Goal: Task Accomplishment & Management: Complete application form

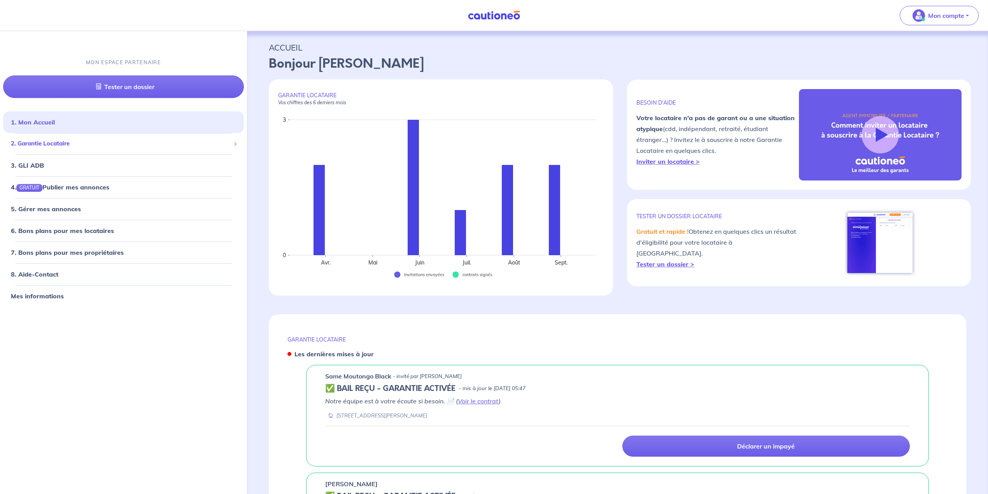
click at [58, 145] on span "2. Garantie Locataire" at bounding box center [120, 143] width 219 height 9
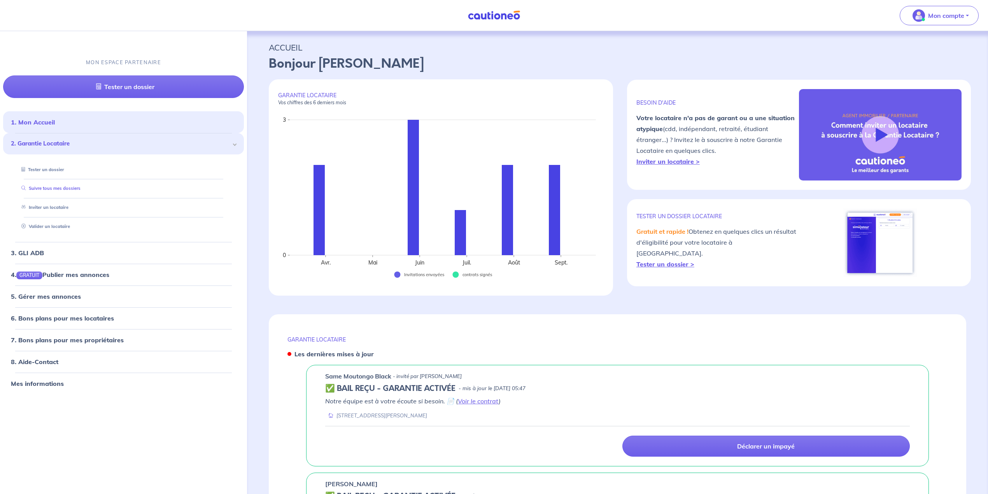
click at [54, 191] on link "Suivre tous mes dossiers" at bounding box center [49, 188] width 62 height 5
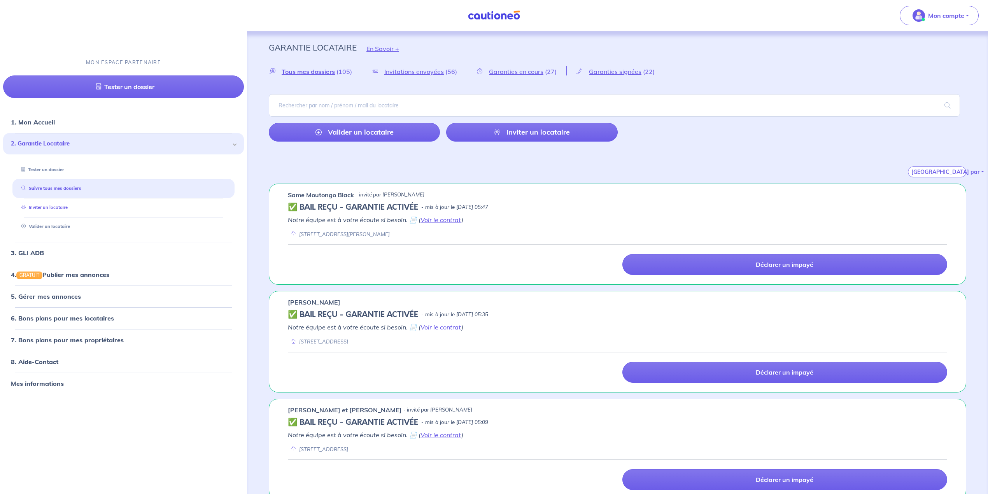
click at [64, 210] on link "Inviter un locataire" at bounding box center [42, 207] width 49 height 5
select select "FR"
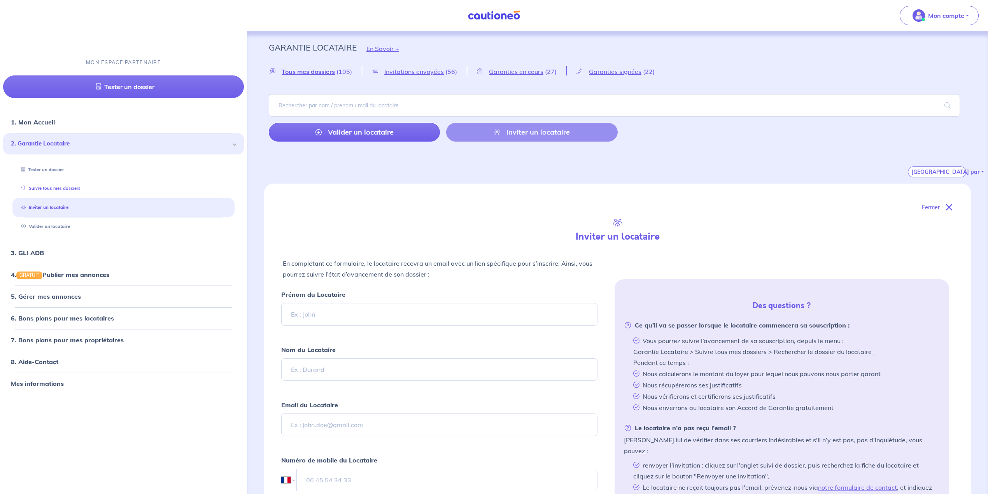
click at [47, 189] on link "Suivre tous mes dossiers" at bounding box center [49, 188] width 62 height 5
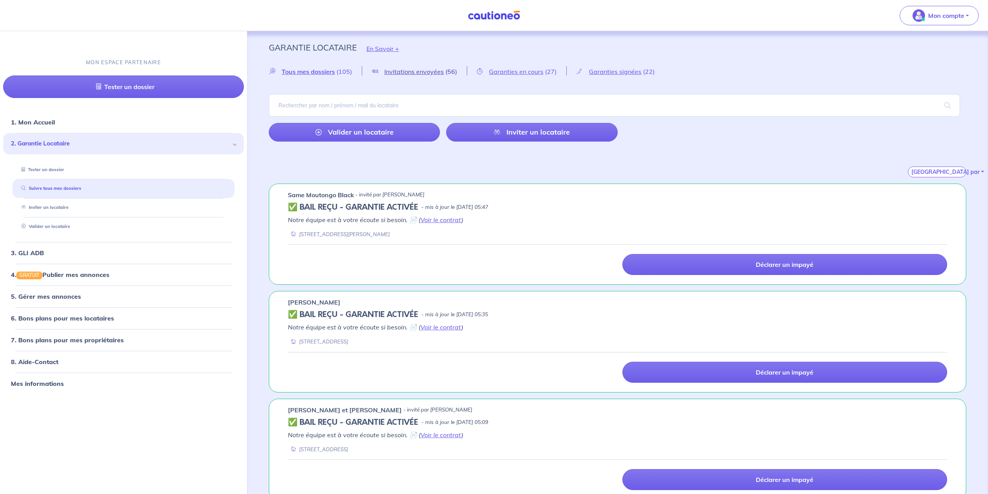
click at [425, 70] on span "Invitations envoyées" at bounding box center [414, 72] width 60 height 8
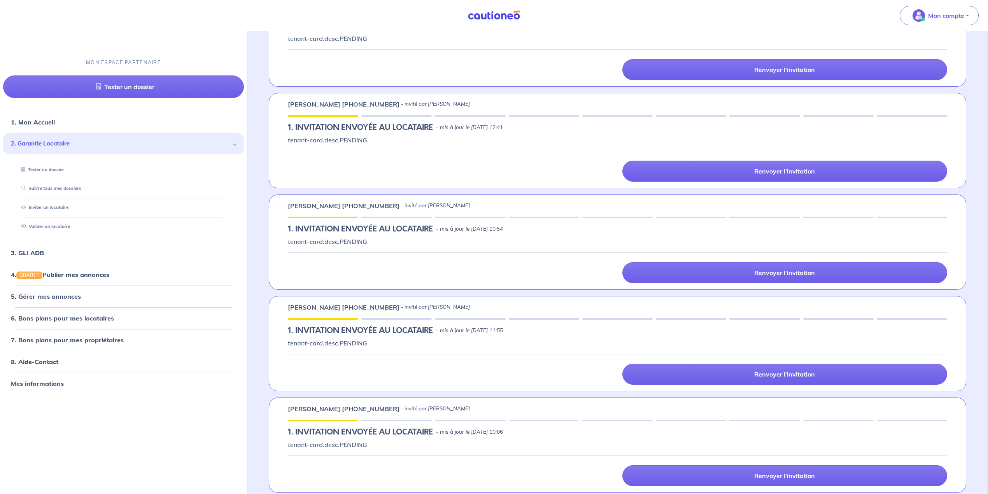
scroll to position [1798, 0]
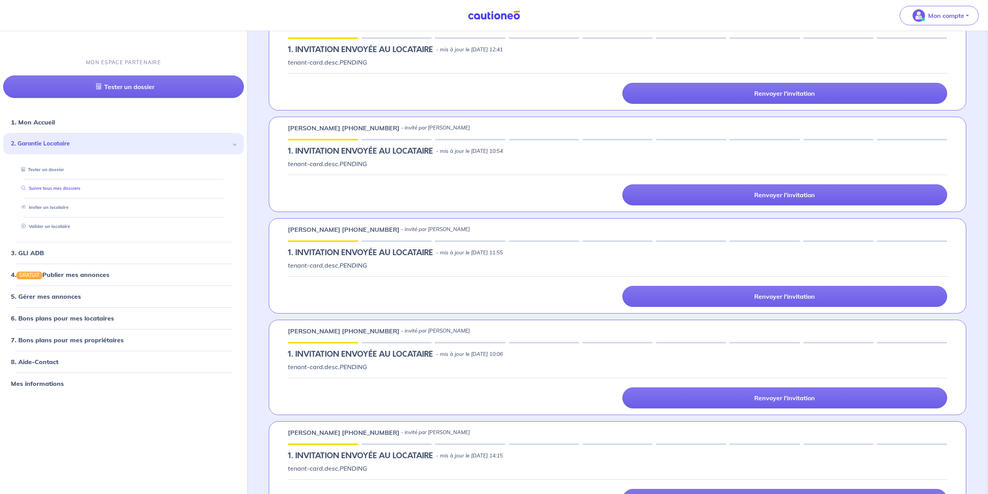
click at [70, 191] on link "Suivre tous mes dossiers" at bounding box center [49, 188] width 62 height 5
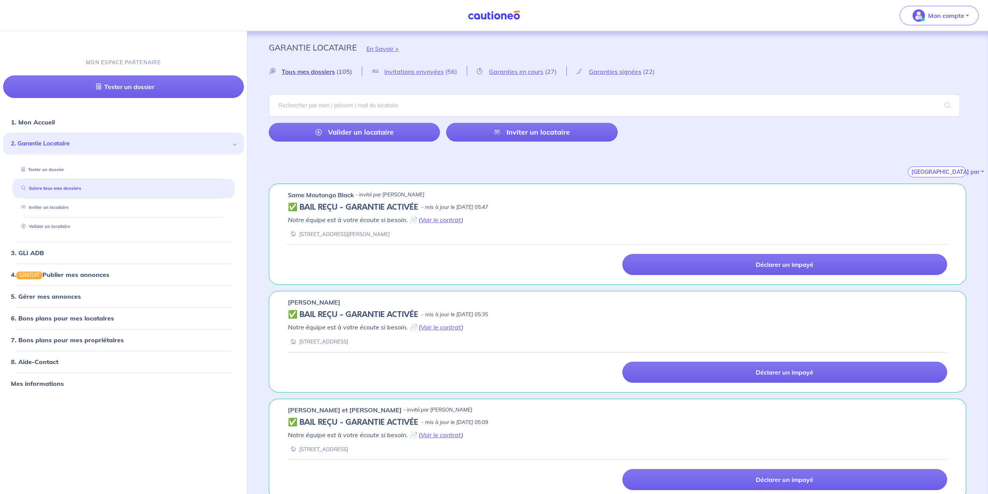
click at [326, 71] on span "Tous mes dossiers" at bounding box center [308, 72] width 53 height 8
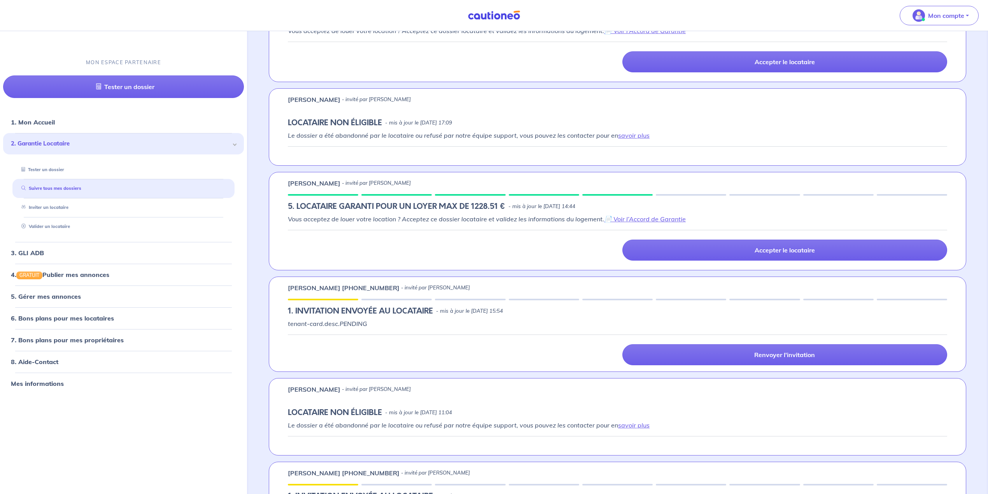
scroll to position [882, 0]
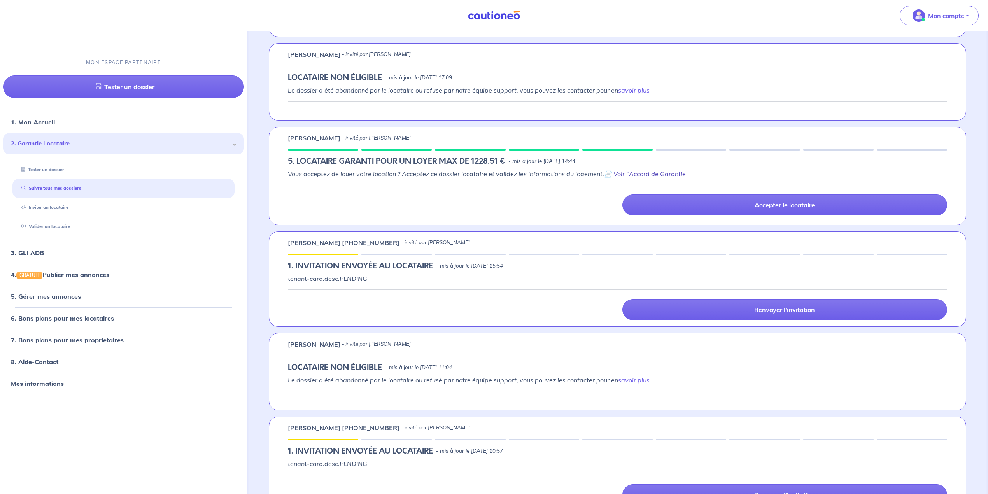
click at [629, 178] on link "📄 Voir l’Accord de Garantie" at bounding box center [645, 174] width 82 height 8
click at [58, 209] on link "Inviter un locataire" at bounding box center [42, 207] width 49 height 5
select select "FR"
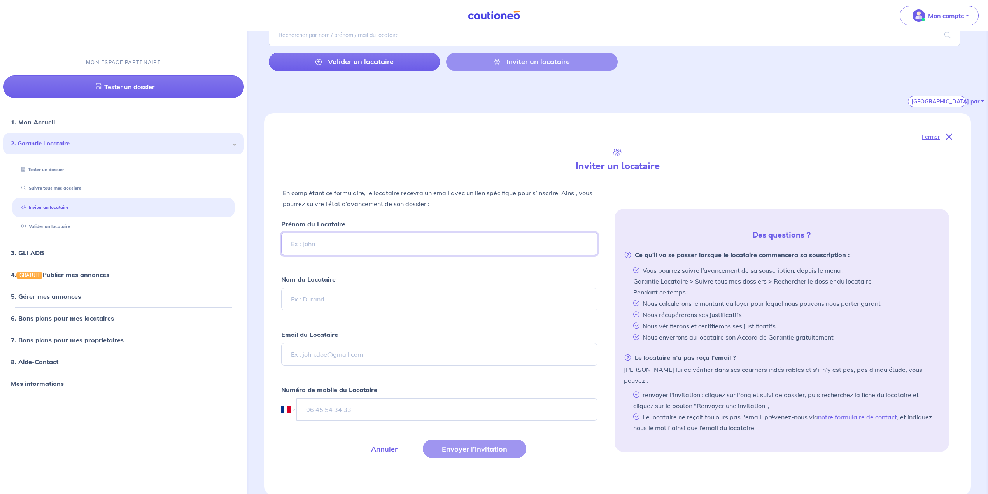
scroll to position [68, 0]
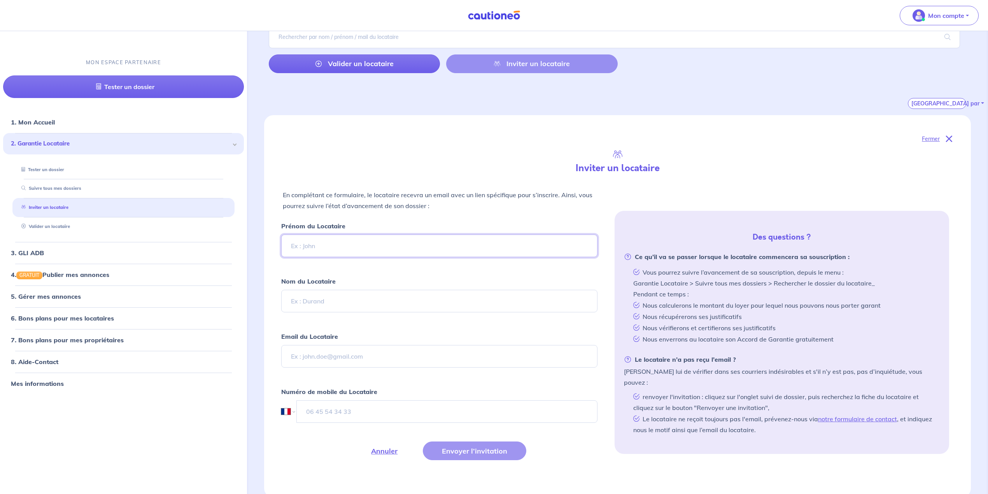
drag, startPoint x: 310, startPoint y: 248, endPoint x: 307, endPoint y: 247, distance: 4.2
click at [310, 248] on input "Prénom du Locataire" at bounding box center [439, 246] width 316 height 23
type input "[PERSON_NAME]"
click at [365, 298] on input "Nom du Locataire" at bounding box center [439, 301] width 316 height 23
type input "LURQUIN"
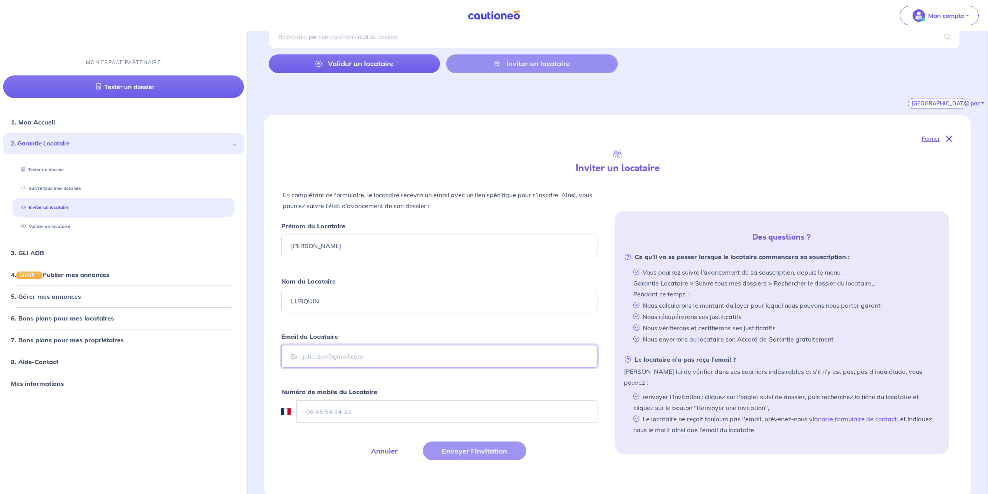
click at [337, 361] on input "Email du Locataire" at bounding box center [439, 356] width 316 height 23
type input "[EMAIL_ADDRESS][DOMAIN_NAME]"
click at [357, 412] on input "tel" at bounding box center [446, 411] width 301 height 23
type input "06 70 86 58 83"
click at [509, 453] on button "Envoyer l’invitation" at bounding box center [474, 451] width 103 height 19
